Goal: Find specific page/section: Find specific page/section

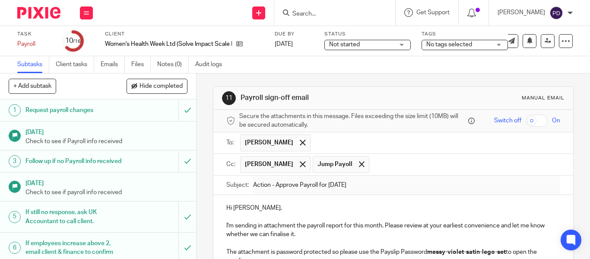
click at [302, 14] on input "Search" at bounding box center [331, 14] width 78 height 8
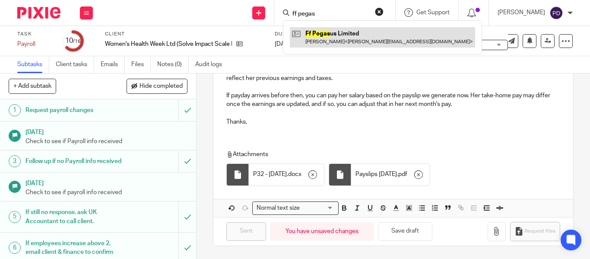
type input "ff pegas"
click at [305, 36] on link at bounding box center [382, 37] width 185 height 20
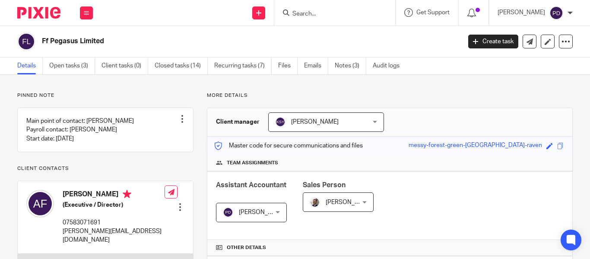
scroll to position [216, 0]
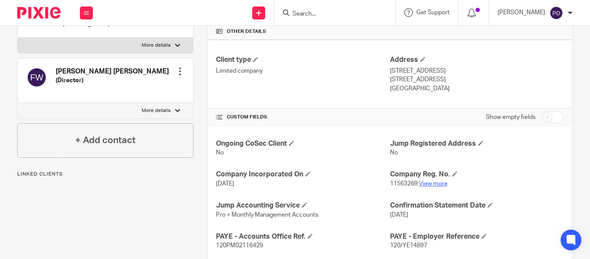
click at [432, 184] on link "View more" at bounding box center [433, 184] width 29 height 6
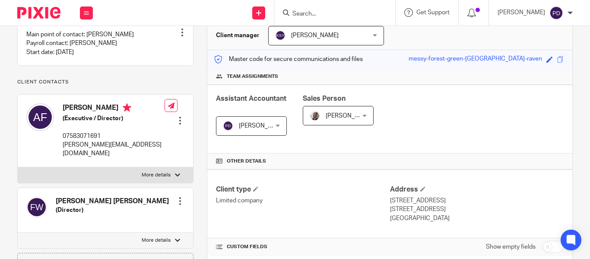
scroll to position [0, 0]
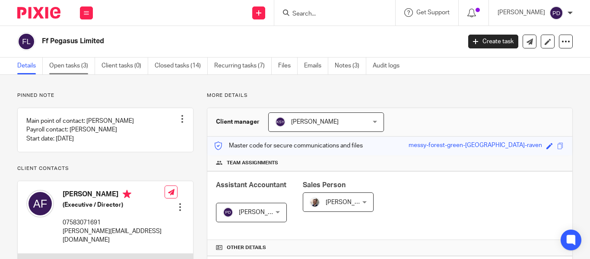
click at [77, 66] on link "Open tasks (3)" at bounding box center [72, 65] width 46 height 17
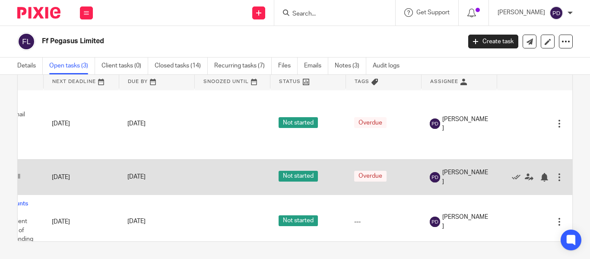
scroll to position [3, 70]
click at [512, 177] on icon at bounding box center [516, 176] width 9 height 9
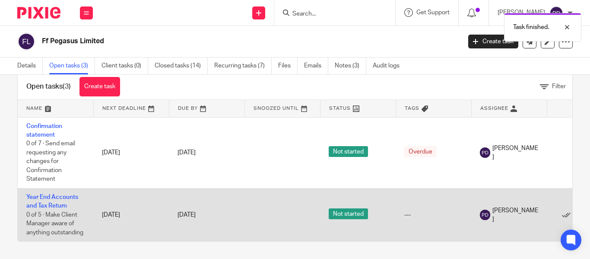
scroll to position [0, 0]
